Goal: Information Seeking & Learning: Learn about a topic

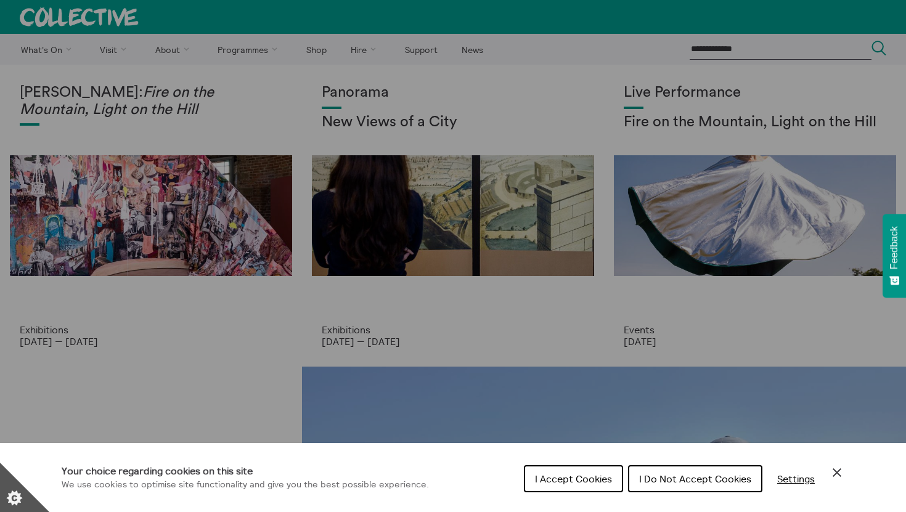
click at [373, 407] on div "Cookie preferences" at bounding box center [453, 256] width 906 height 512
click at [835, 476] on icon "Close Cookie Control" at bounding box center [836, 472] width 15 height 15
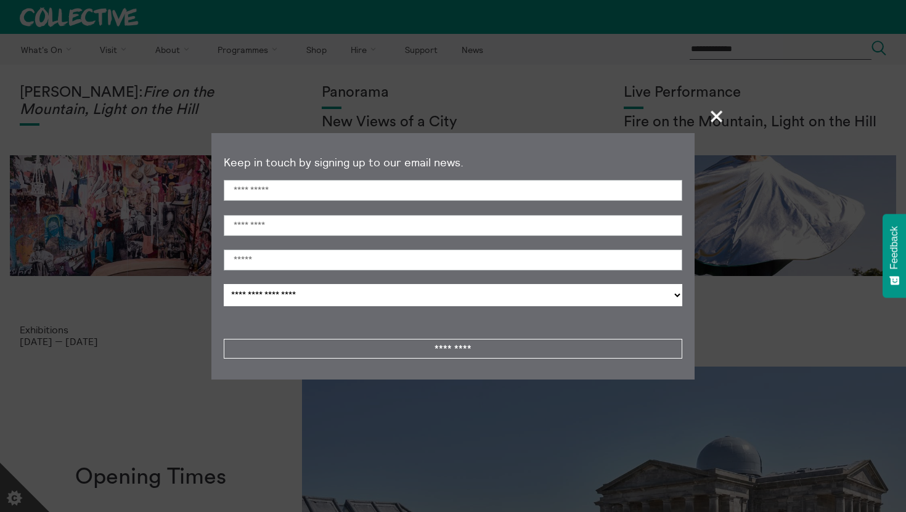
click at [717, 117] on span "+" at bounding box center [717, 116] width 36 height 36
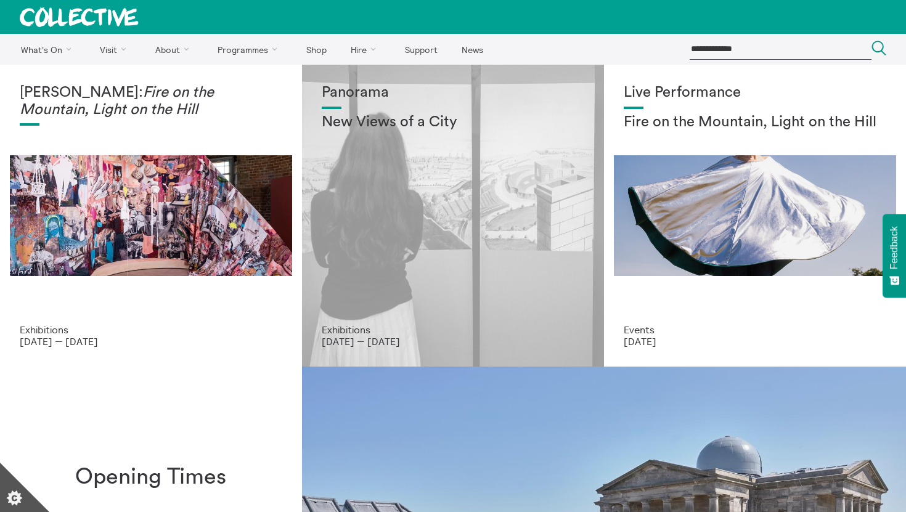
click at [431, 225] on div "Panorama New Views of a City" at bounding box center [453, 204] width 262 height 240
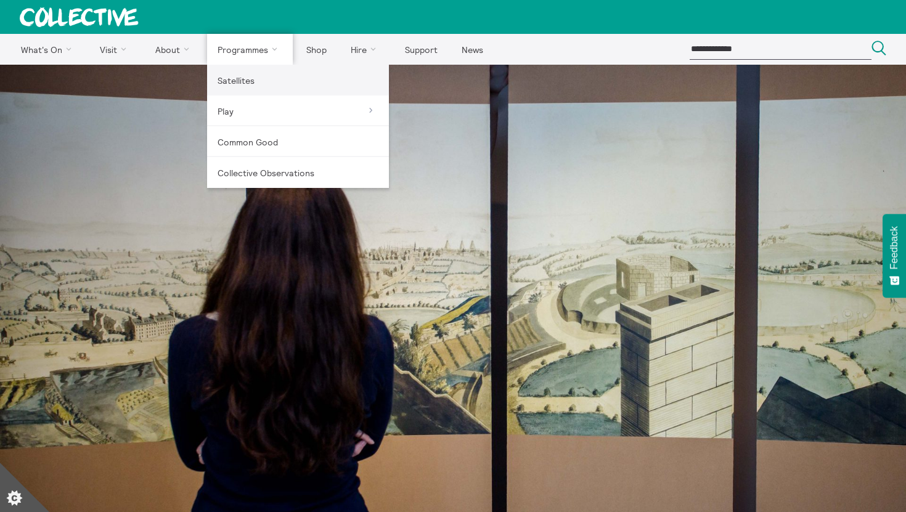
click at [243, 92] on link "Satellites" at bounding box center [298, 80] width 182 height 31
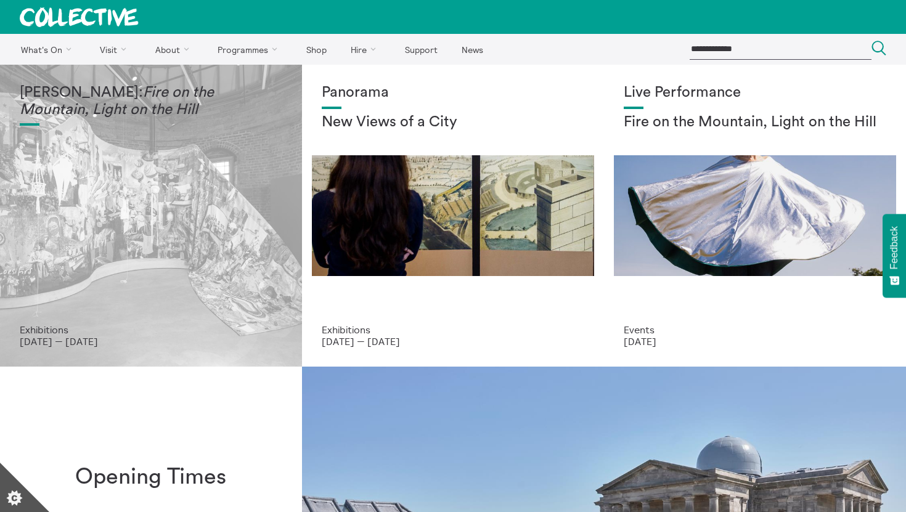
click at [264, 251] on div "Mercedes Azpilicueta: Fire on the Mountain, Light on the Hill" at bounding box center [151, 204] width 262 height 240
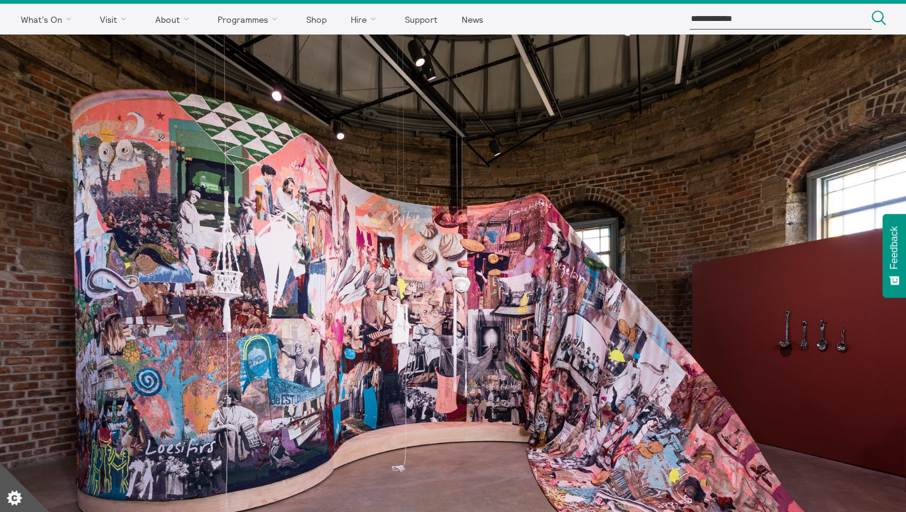
scroll to position [6, 0]
